Goal: Use online tool/utility: Utilize a website feature to perform a specific function

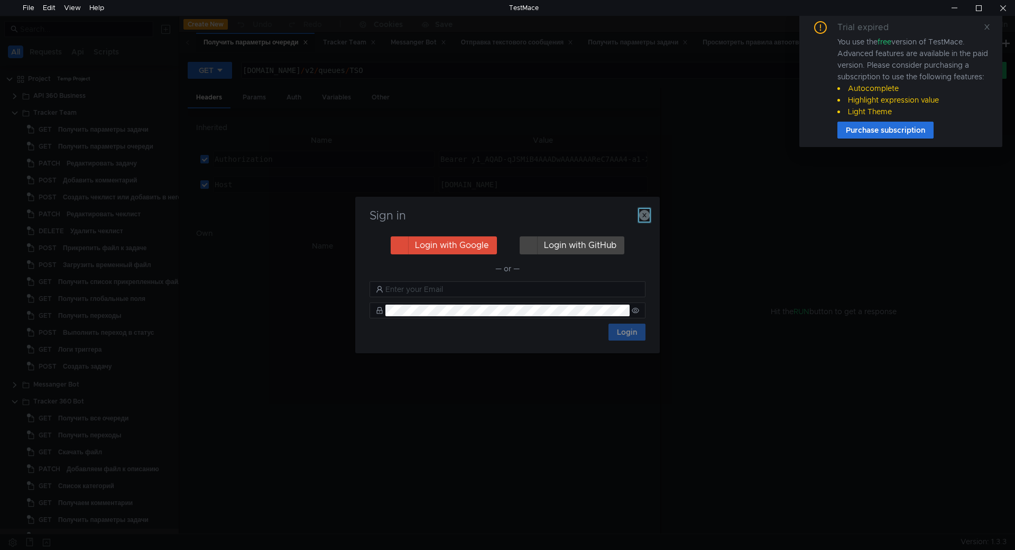
click at [647, 218] on icon "button" at bounding box center [644, 215] width 11 height 11
click at [987, 26] on icon at bounding box center [987, 26] width 5 height 5
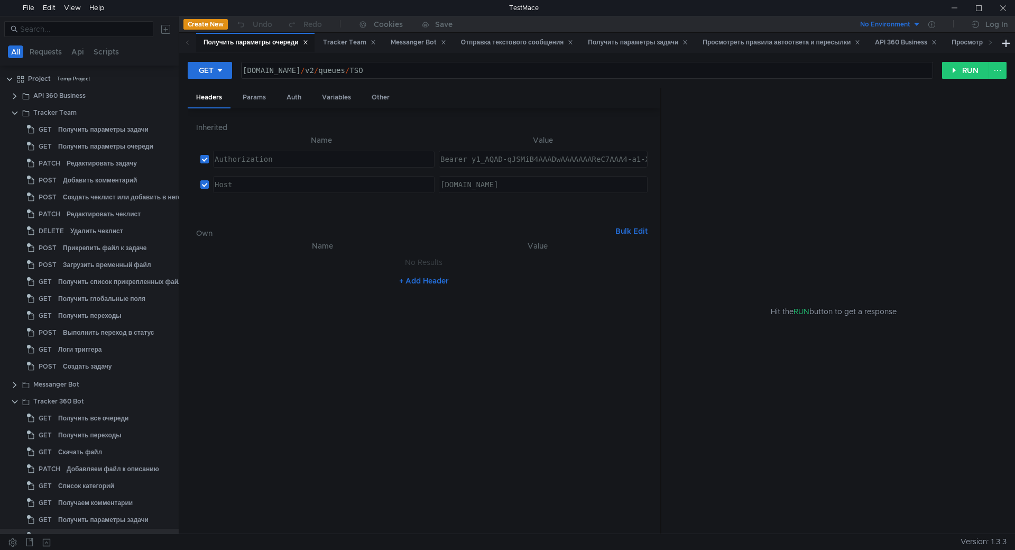
scroll to position [82, 0]
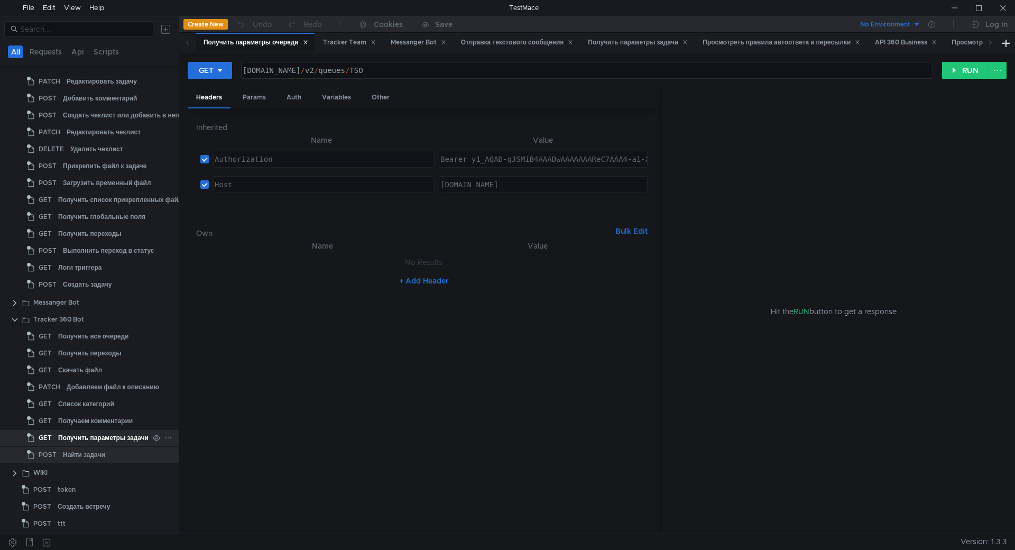
click at [101, 437] on div "Получить параметры задачи" at bounding box center [103, 438] width 90 height 16
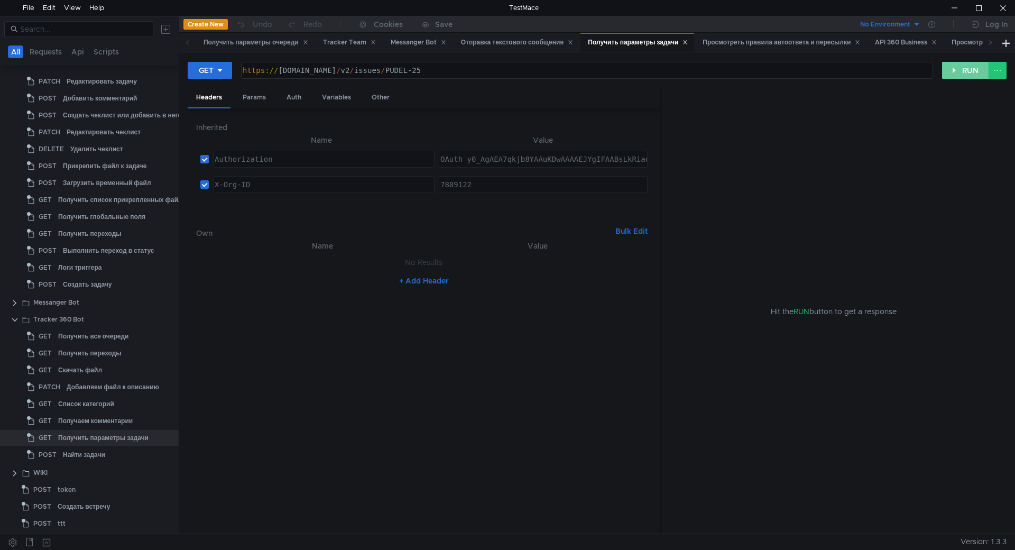
click at [964, 65] on button "RUN" at bounding box center [965, 70] width 47 height 17
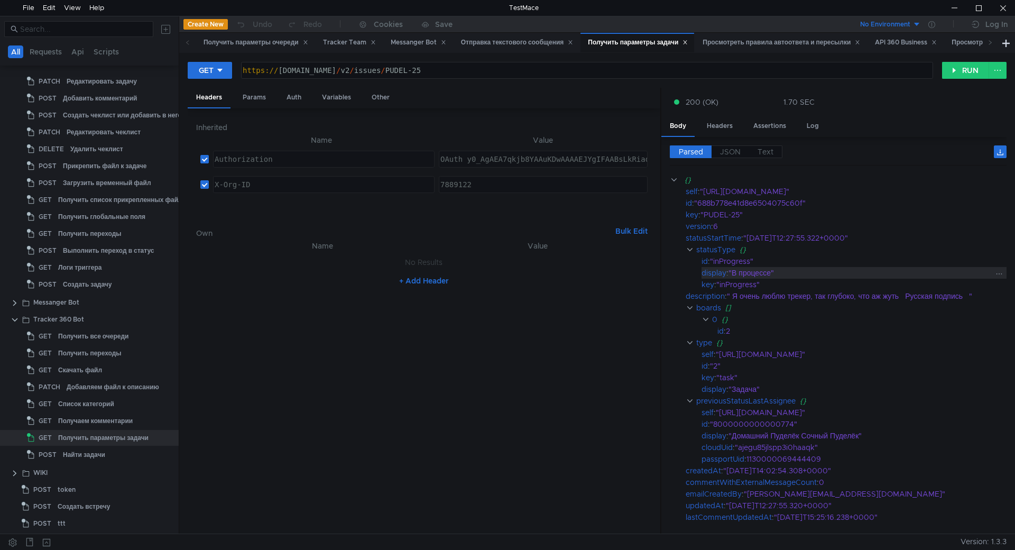
click at [859, 274] on div ""В процессе"" at bounding box center [861, 273] width 264 height 12
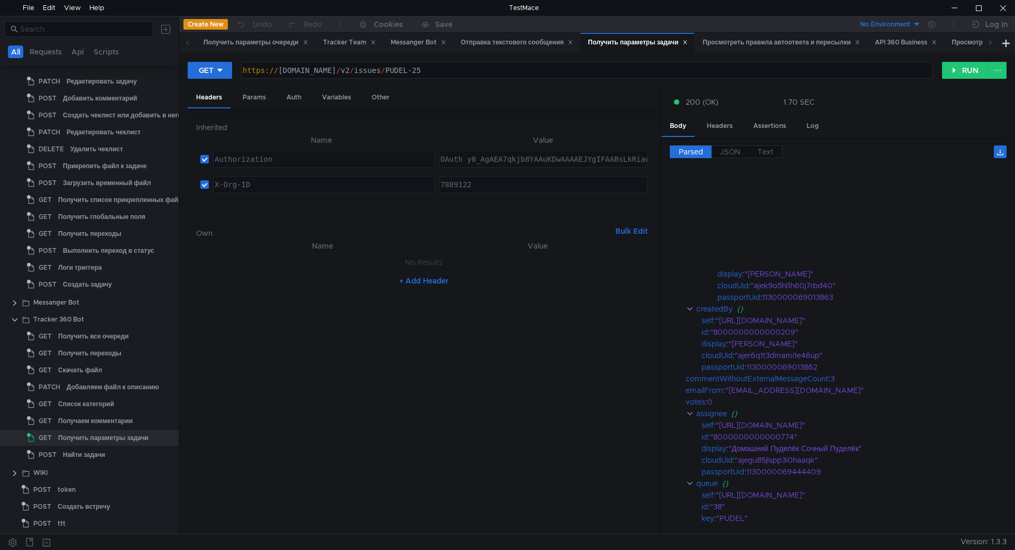
scroll to position [968, 0]
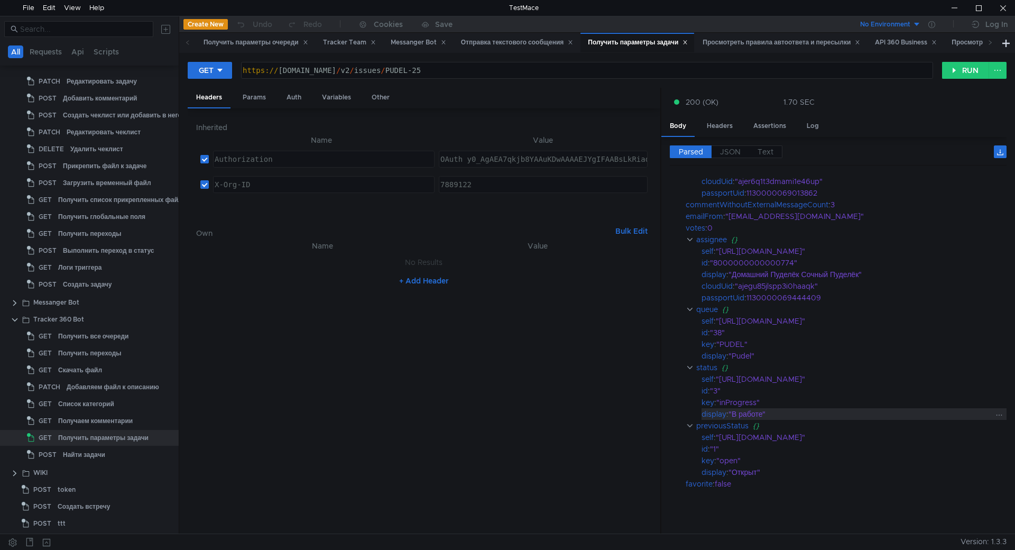
click at [749, 414] on div ""В работе"" at bounding box center [861, 414] width 264 height 12
click at [739, 154] on span "JSON" at bounding box center [730, 152] width 21 height 10
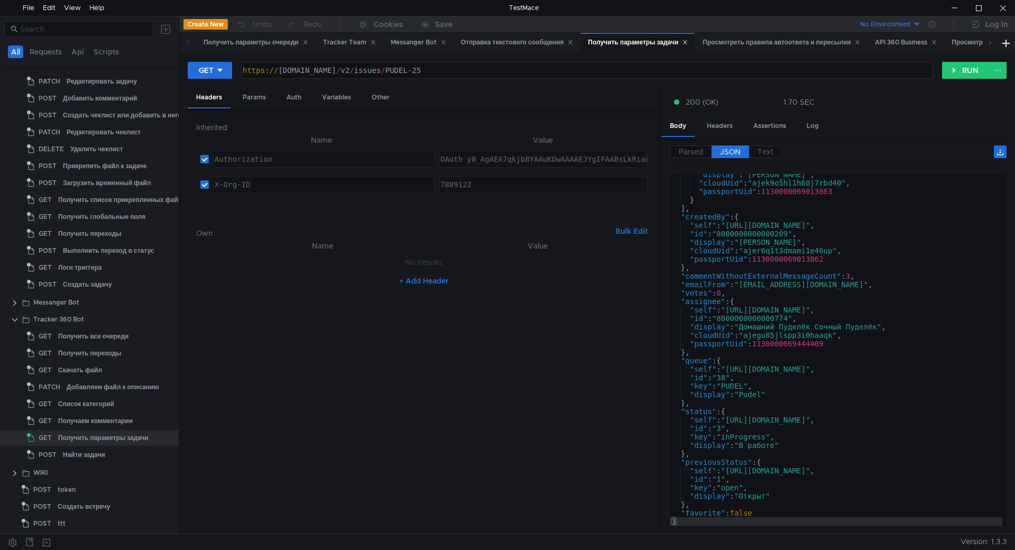
scroll to position [698, 0]
type textarea ""status": {"
click at [700, 412] on div ""display" : "[PERSON_NAME]" , "cloudUid" : "ajek9o5hl1h60j7rbd40" , "passportUi…" at bounding box center [836, 354] width 333 height 369
type textarea "OAuth y0_AgAEA7qkjb8YAAuKDwAAAAEJYgIFAABsLkRiaqxILY4Oa6CP42OAuLrh7g"
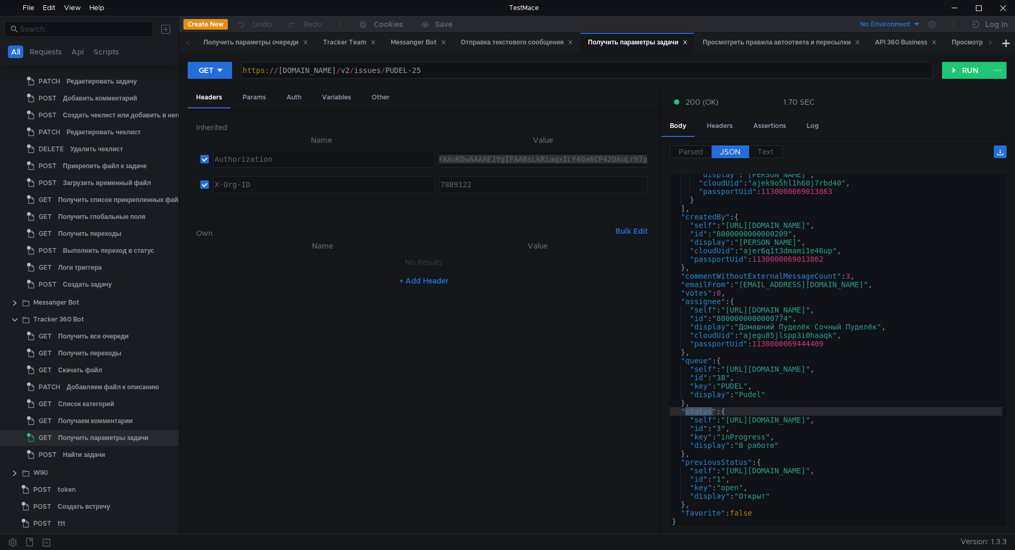
drag, startPoint x: 466, startPoint y: 163, endPoint x: 729, endPoint y: 161, distance: 262.8
click at [729, 161] on as-split "Headers Params Auth Variables Other Inherited Name Value Authorization הההההההה…" at bounding box center [597, 311] width 819 height 447
click at [78, 323] on div "Tracker 360 Bot" at bounding box center [58, 319] width 51 height 16
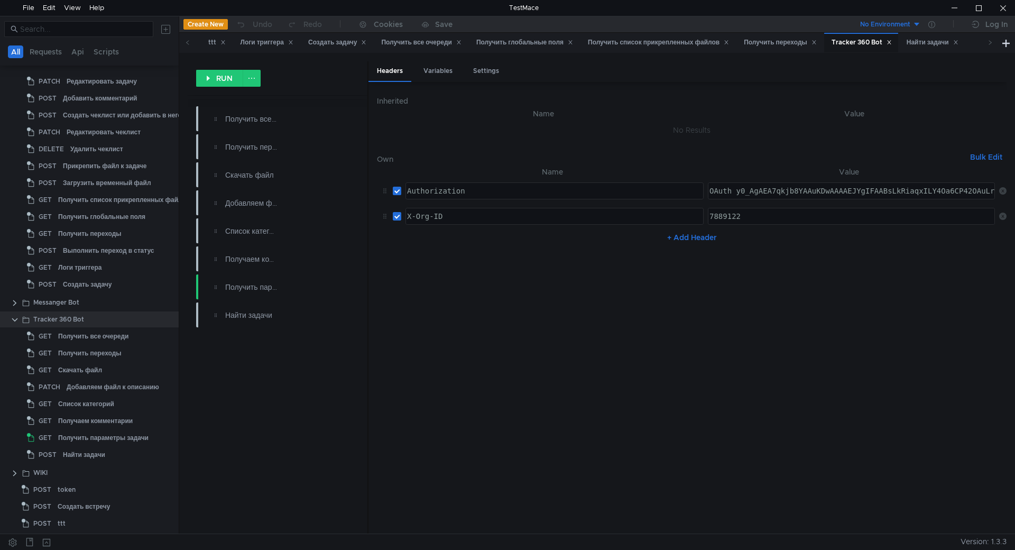
type textarea "OAuth y0_AgAEA7qkjb8YAAuKDwAAAAEJYgIFAABsLkRiaqxILY4Oa6CP42OAuLrh7g"
drag, startPoint x: 733, startPoint y: 190, endPoint x: 1015, endPoint y: 189, distance: 281.3
click at [1015, 189] on div "RUN Получить все очереди Получить переходы Скачать файл Добавляем файл к описан…" at bounding box center [597, 293] width 836 height 481
type textarea "7889122"
drag, startPoint x: 751, startPoint y: 217, endPoint x: 703, endPoint y: 215, distance: 48.7
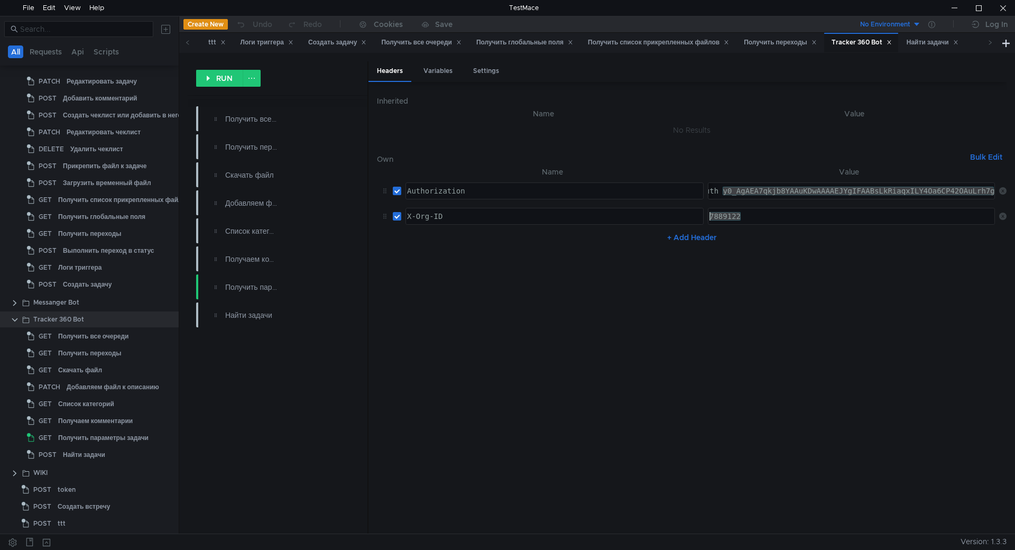
click at [704, 215] on td "7889122 7889122 ההההההההההההההההההההההההההההההההההההההההההההההההההההההההההההההה…" at bounding box center [849, 216] width 291 height 25
click at [1007, 8] on div at bounding box center [1003, 8] width 24 height 16
